Goal: Task Accomplishment & Management: Use online tool/utility

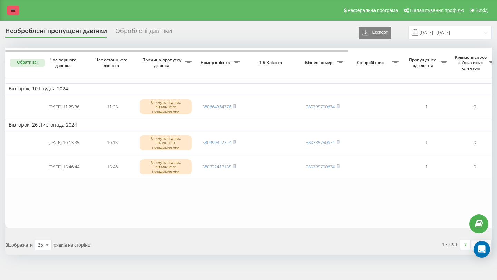
click at [12, 8] on icon at bounding box center [13, 10] width 4 height 5
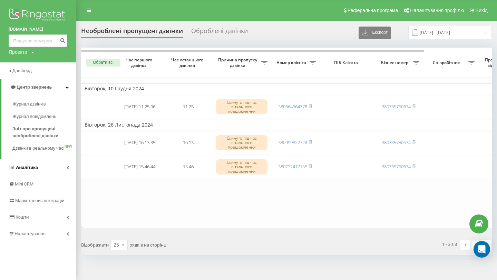
click at [28, 170] on span "Аналiтика" at bounding box center [27, 167] width 22 height 5
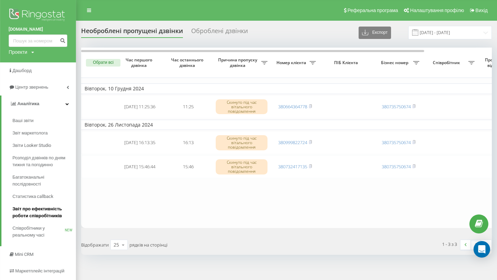
click at [30, 215] on span "Звіт про ефективність роботи співробітників" at bounding box center [42, 213] width 60 height 14
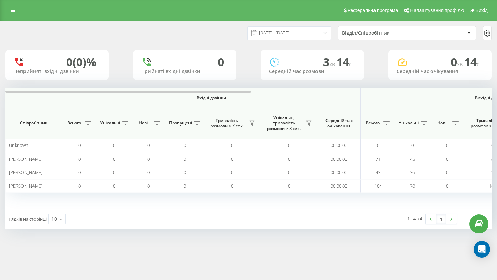
click at [344, 33] on div "Відділ/Співробітник" at bounding box center [383, 33] width 82 height 6
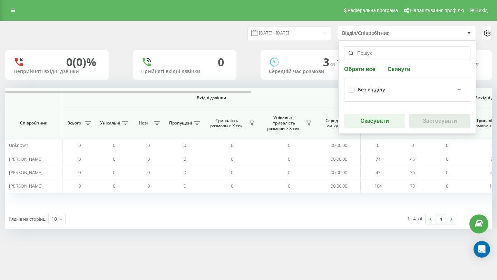
click at [419, 96] on div "Без відділу" at bounding box center [407, 89] width 118 height 15
click at [458, 90] on icon at bounding box center [458, 89] width 3 height 1
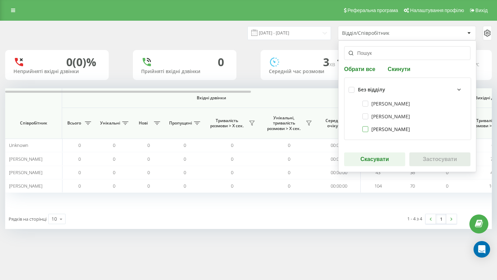
click at [368, 129] on label "[PERSON_NAME]" at bounding box center [386, 129] width 48 height 6
checkbox input "true"
click at [432, 159] on button "Застосувати" at bounding box center [439, 159] width 61 height 14
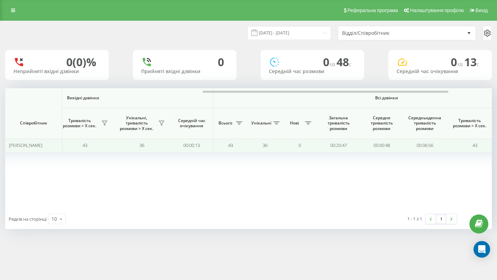
scroll to position [0, 476]
